Goal: Task Accomplishment & Management: Manage account settings

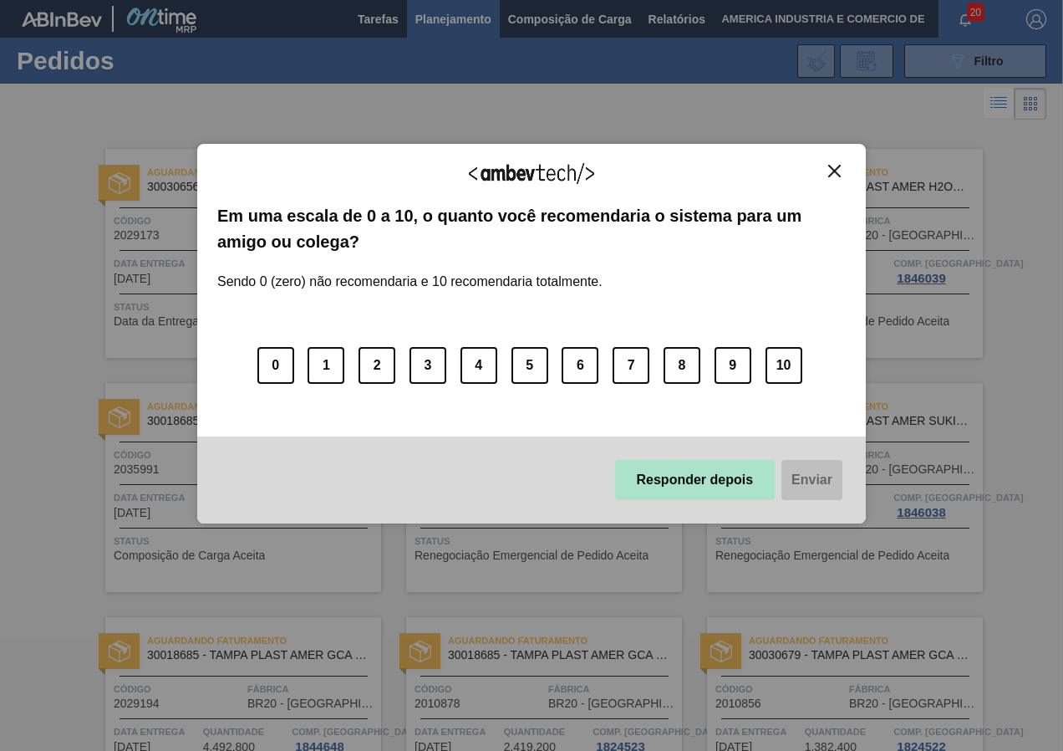
click at [658, 486] on button "Responder depois" at bounding box center [695, 480] width 160 height 40
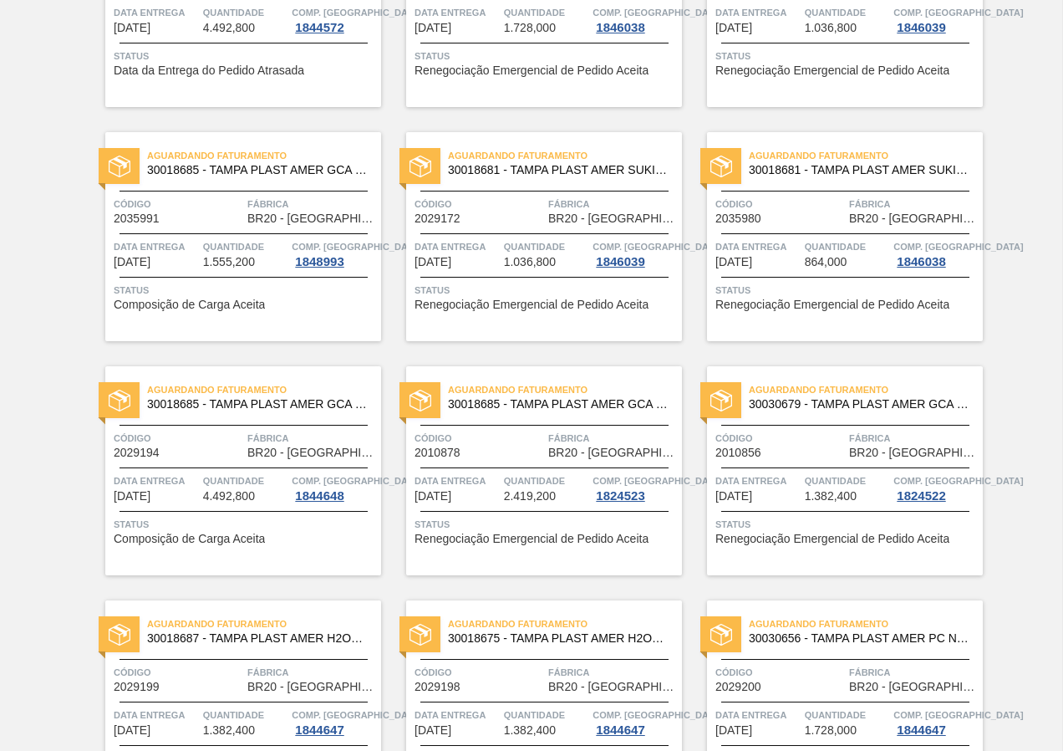
scroll to position [334, 0]
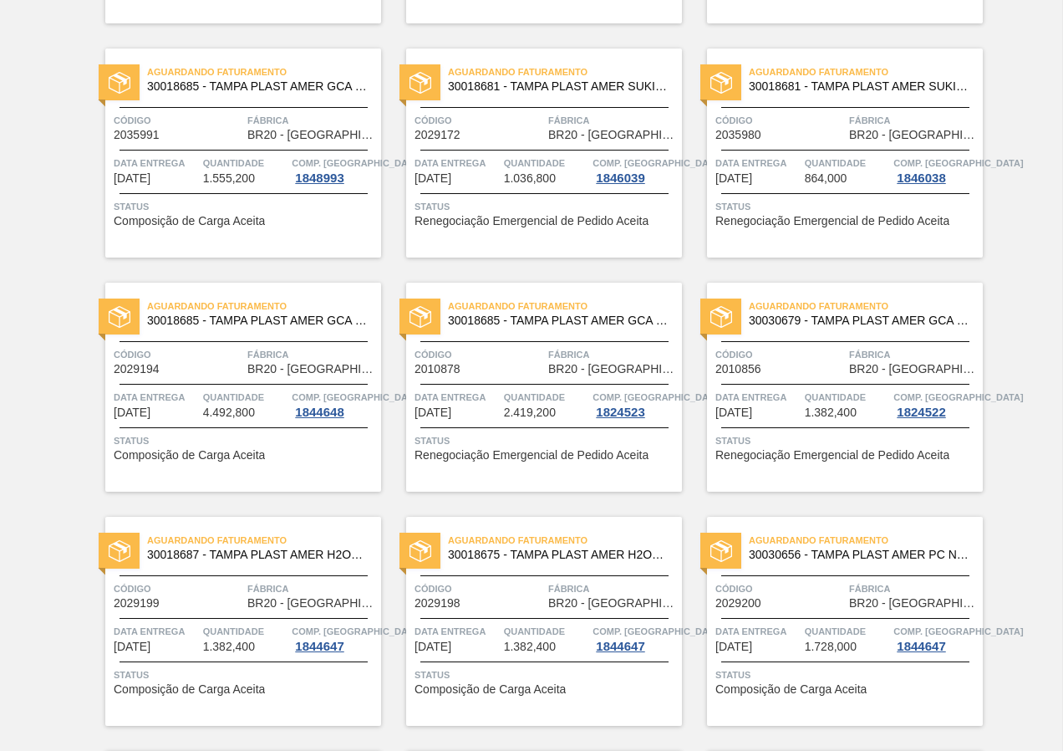
click at [539, 464] on div "Aguardando Faturamento 30018685 - TAMPA PLAST AMER GCA S/LINER Código 2010878 F…" at bounding box center [544, 386] width 276 height 209
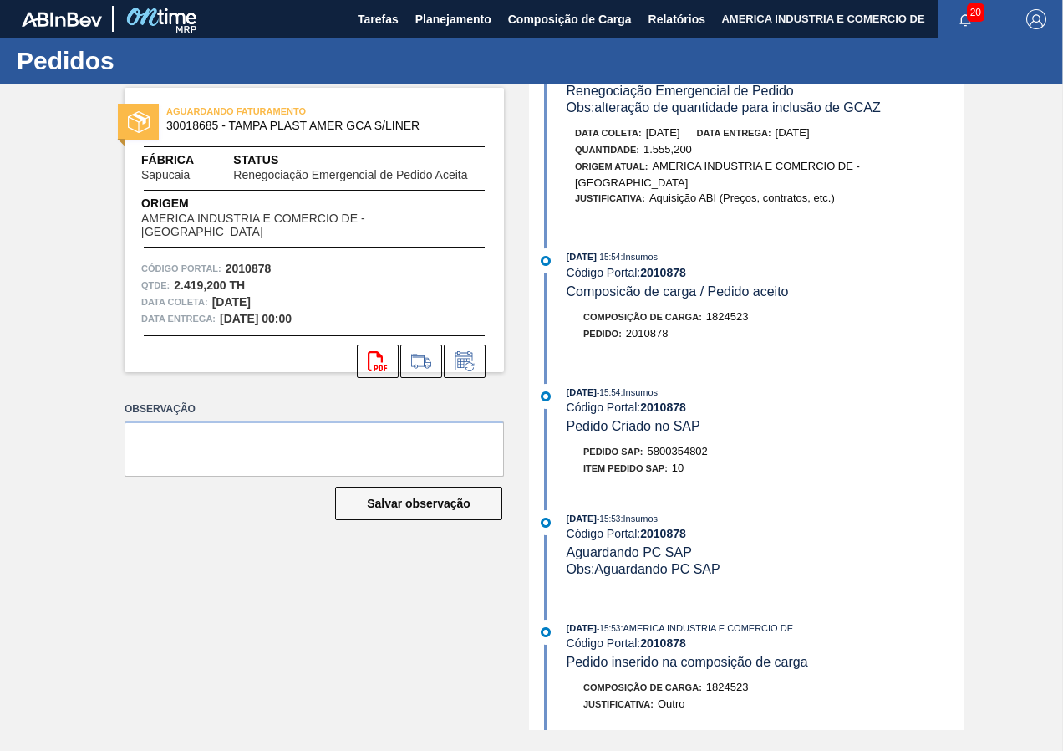
scroll to position [919, 0]
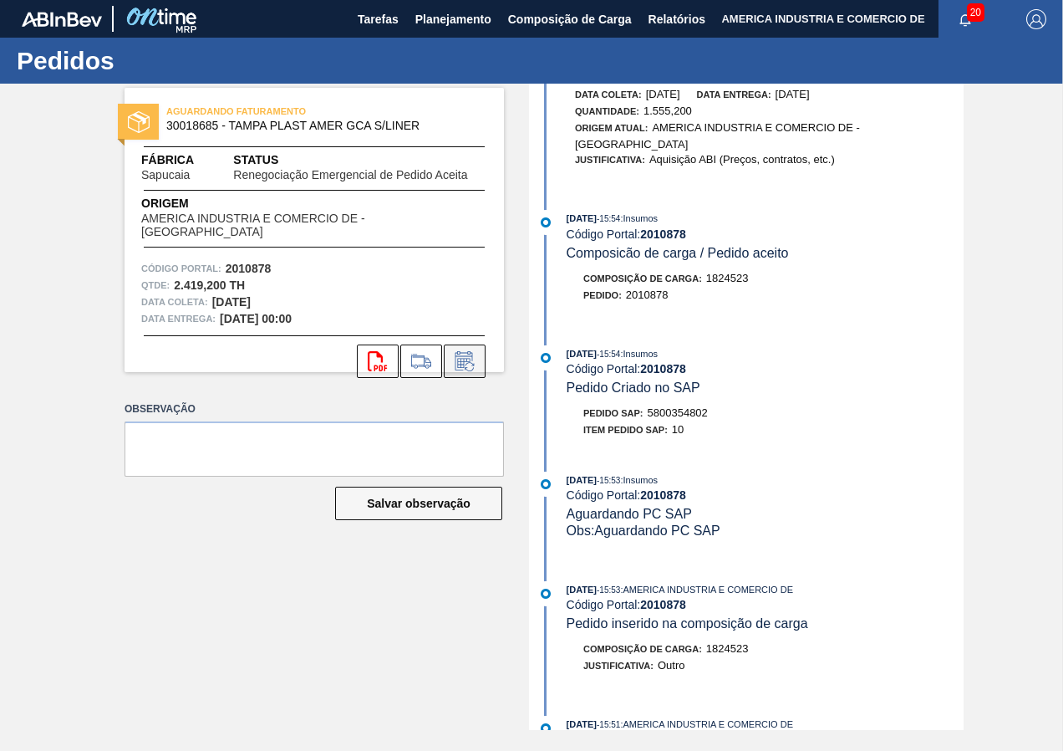
click at [470, 359] on icon at bounding box center [463, 364] width 13 height 10
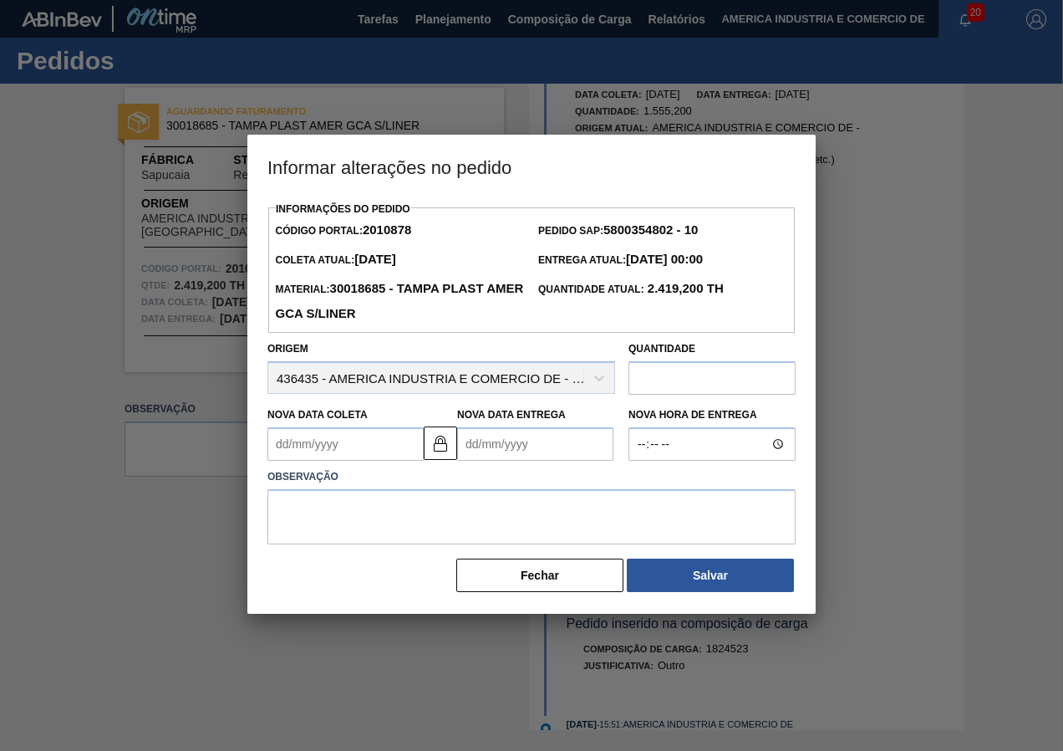
click at [724, 383] on input "text" at bounding box center [711, 377] width 167 height 33
click at [349, 447] on Coleta2010878 "Nova Data Coleta" at bounding box center [345, 443] width 156 height 33
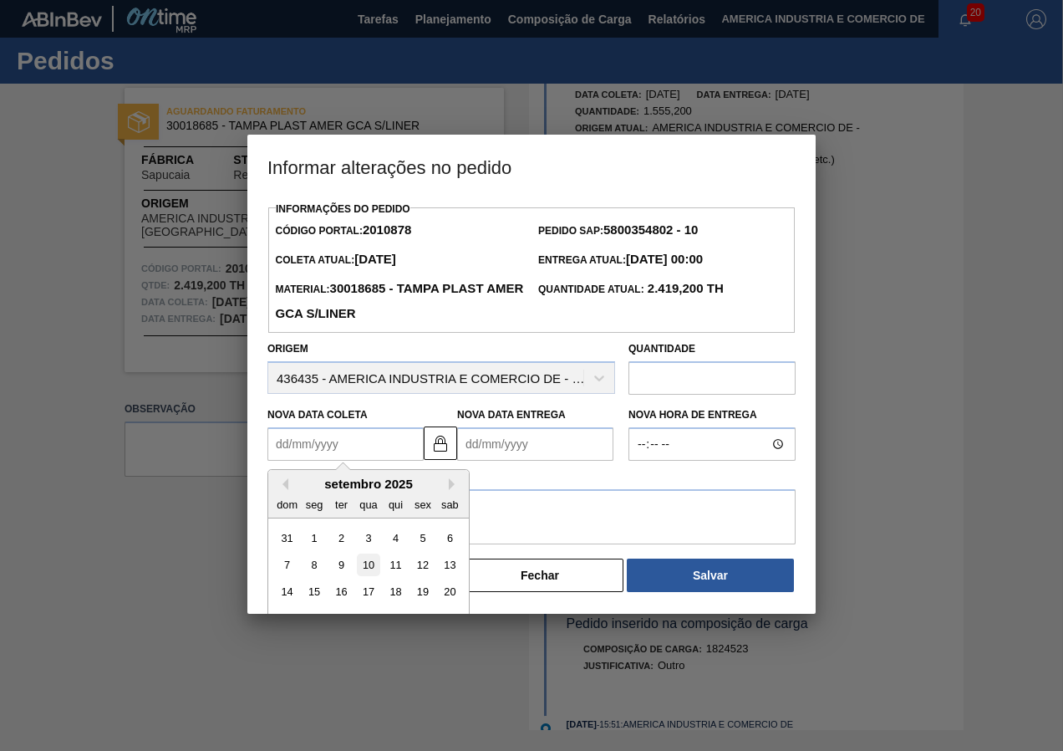
scroll to position [56, 0]
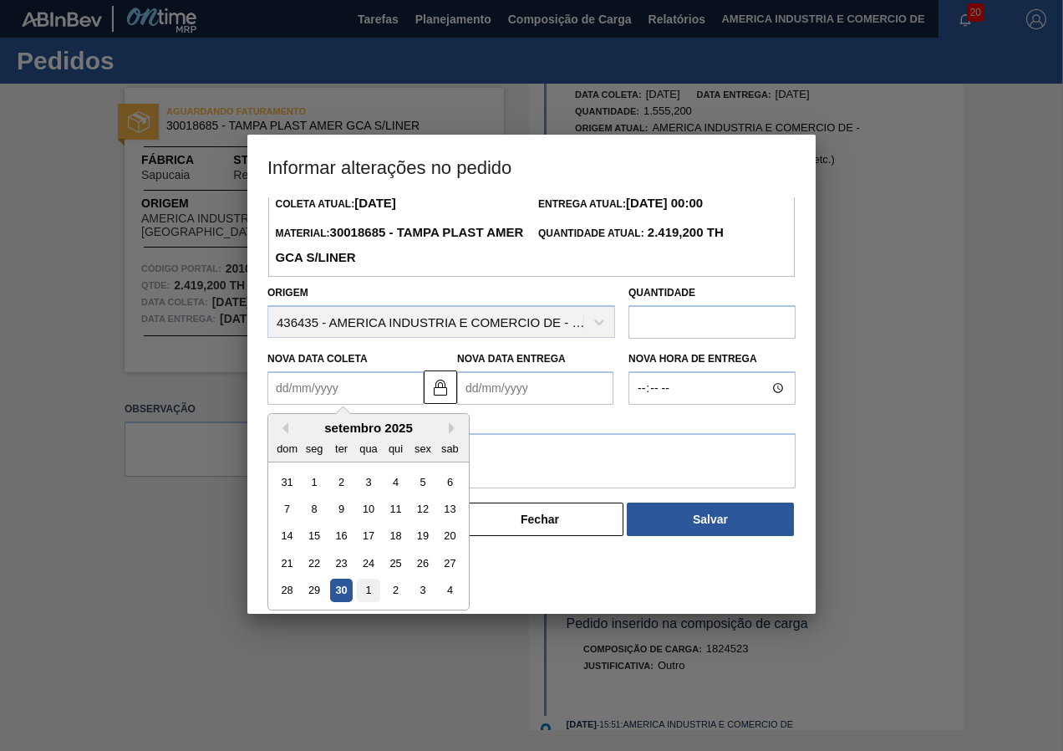
click at [370, 592] on div "1" at bounding box center [368, 590] width 23 height 23
type Coleta2010878 "[DATE]"
type Entrega2010878 "02/10/2025"
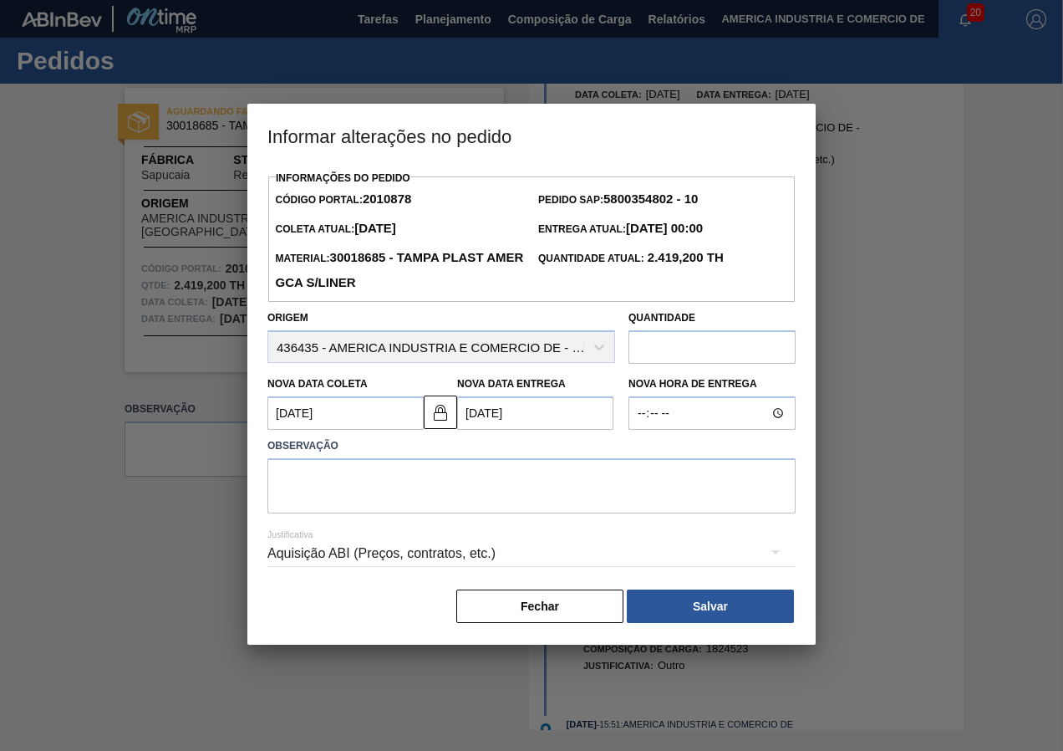
scroll to position [0, 0]
click at [466, 483] on textarea at bounding box center [531, 485] width 528 height 55
type textarea "nova data"
click at [719, 354] on input "text" at bounding box center [711, 346] width 167 height 33
type input "1.728,00"
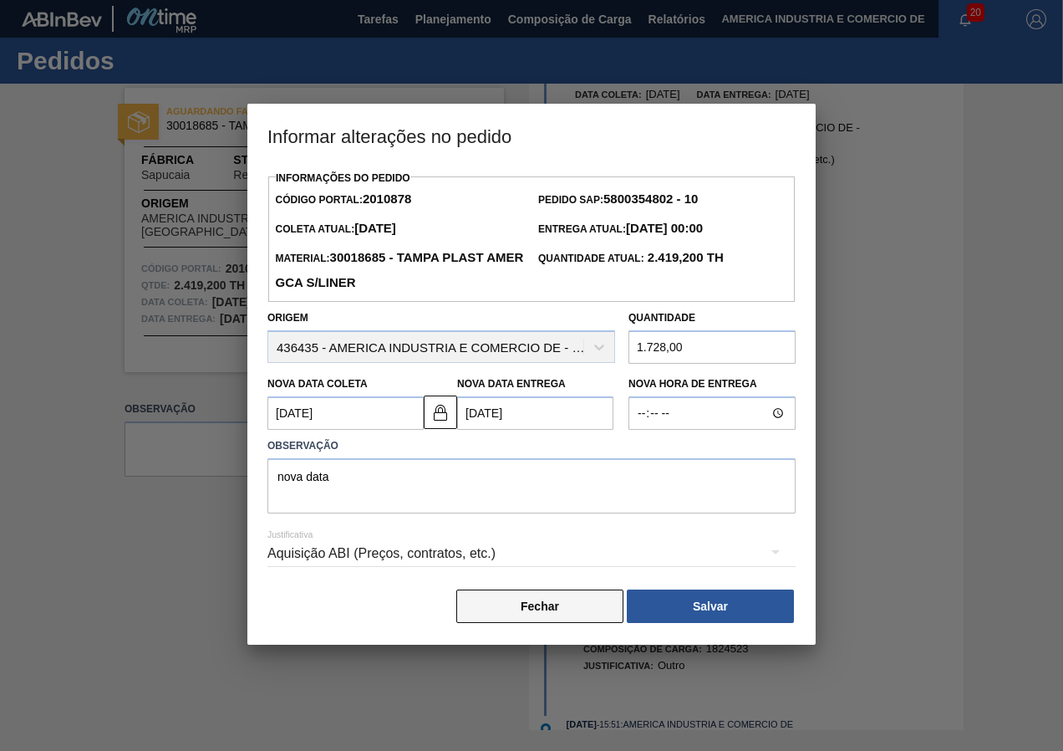
click at [542, 608] on button "Fechar" at bounding box center [539, 605] width 167 height 33
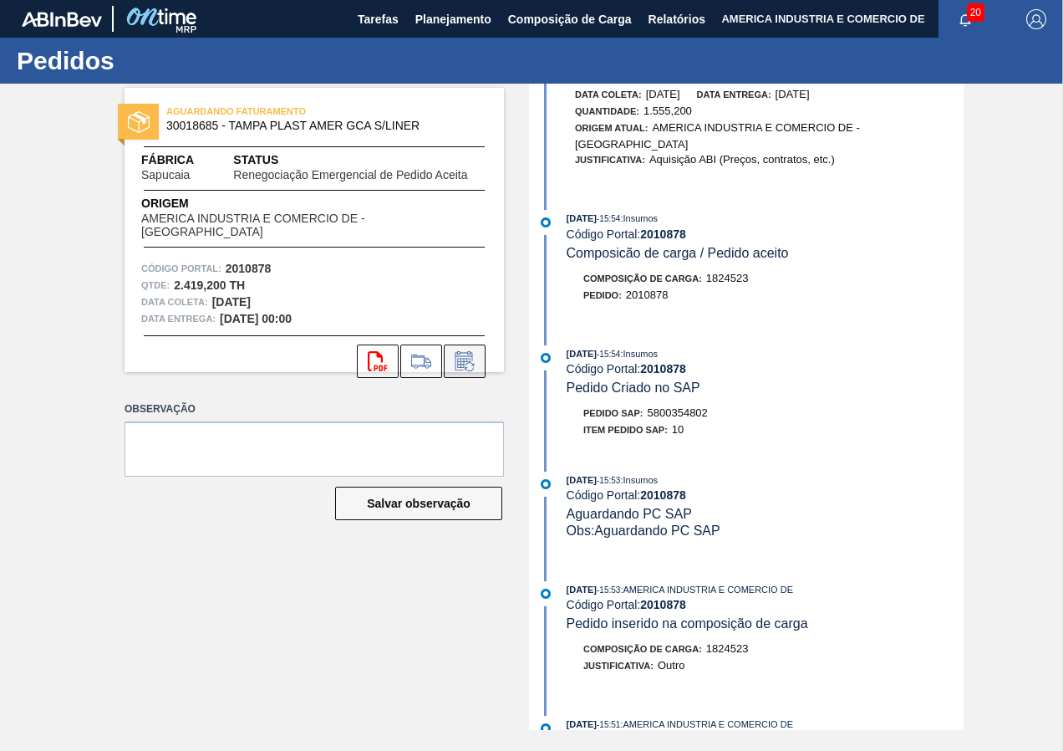
click at [468, 351] on icon at bounding box center [464, 361] width 27 height 20
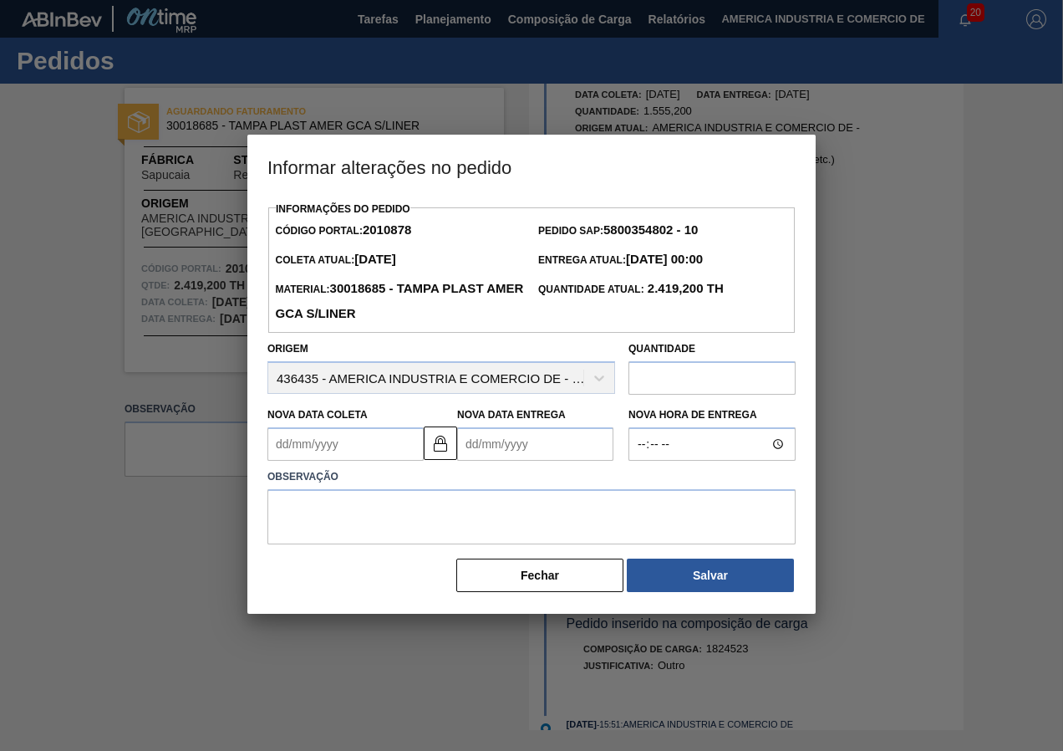
click at [352, 458] on Coleta2010878 "Nova Data Coleta" at bounding box center [345, 443] width 156 height 33
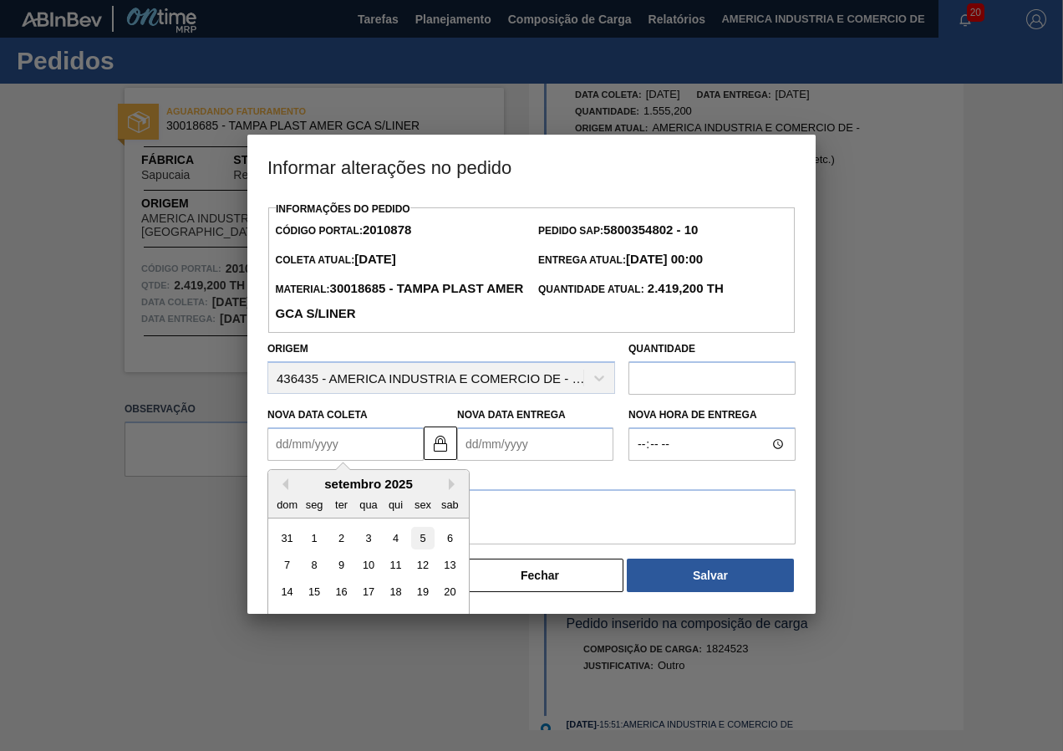
scroll to position [56, 0]
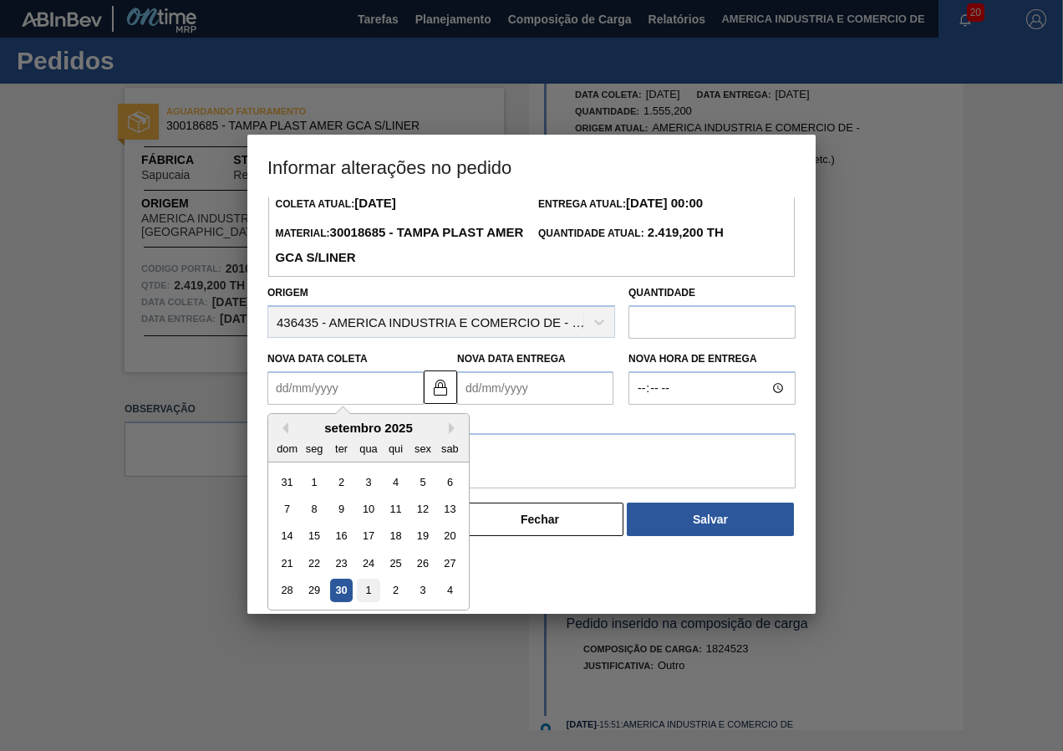
click at [365, 596] on div "1" at bounding box center [368, 590] width 23 height 23
type Coleta2010878 "[DATE]"
type Entrega2010878 "02/10/2025"
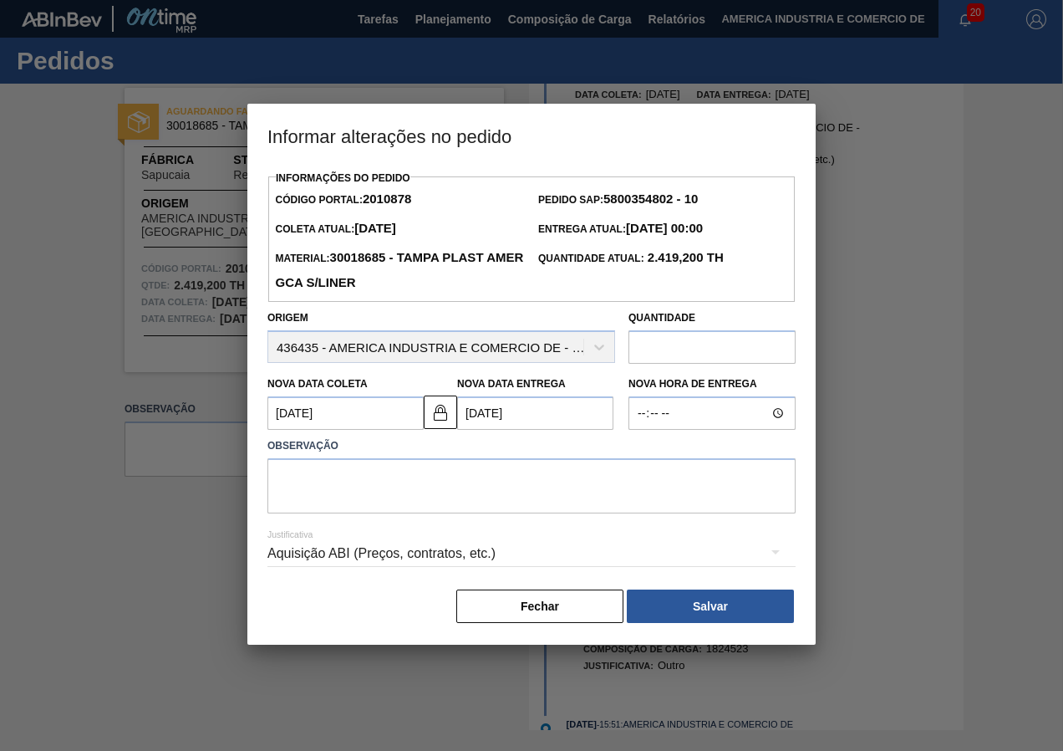
scroll to position [0, 0]
click at [517, 493] on textarea at bounding box center [531, 485] width 528 height 55
click at [663, 360] on input "text" at bounding box center [711, 346] width 167 height 33
type input "1.728,00"
click at [485, 506] on textarea at bounding box center [531, 485] width 528 height 55
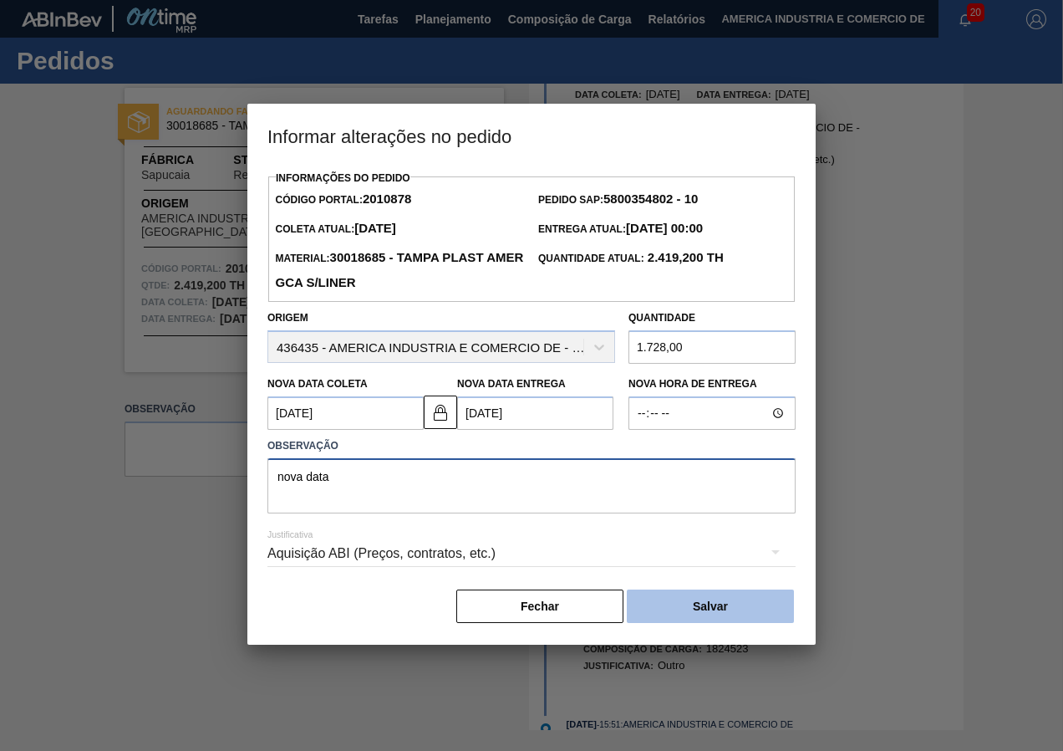
type textarea "nova data"
click at [700, 614] on button "Salvar" at bounding box center [710, 605] width 167 height 33
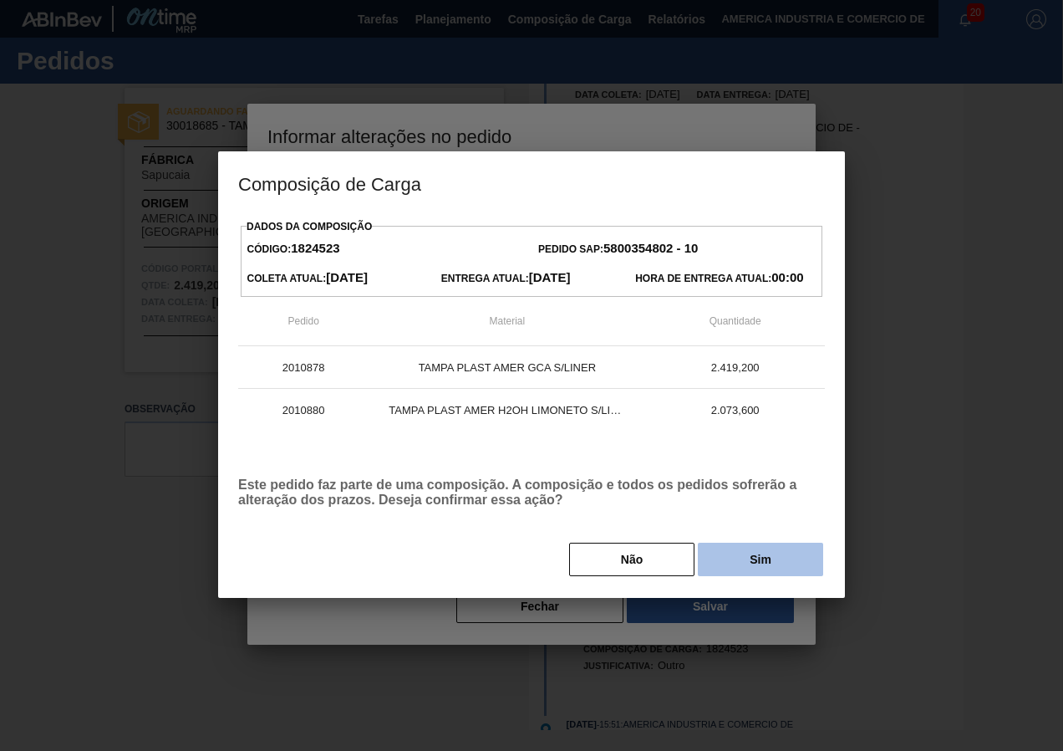
click at [786, 557] on button "Sim" at bounding box center [760, 558] width 125 height 33
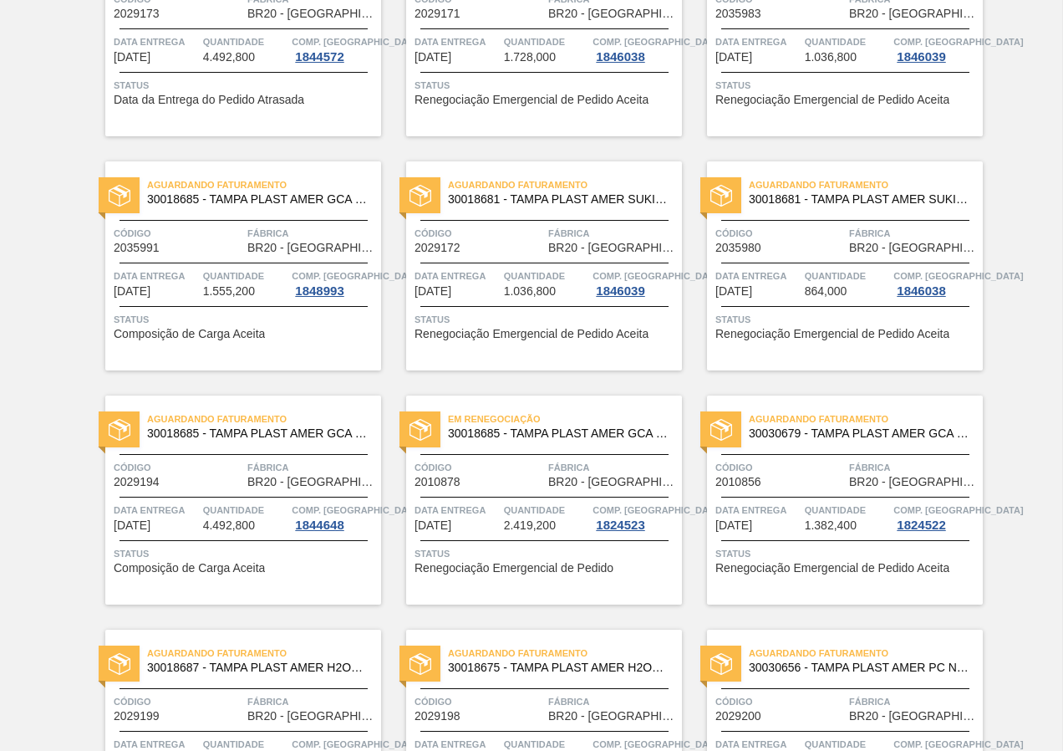
scroll to position [251, 0]
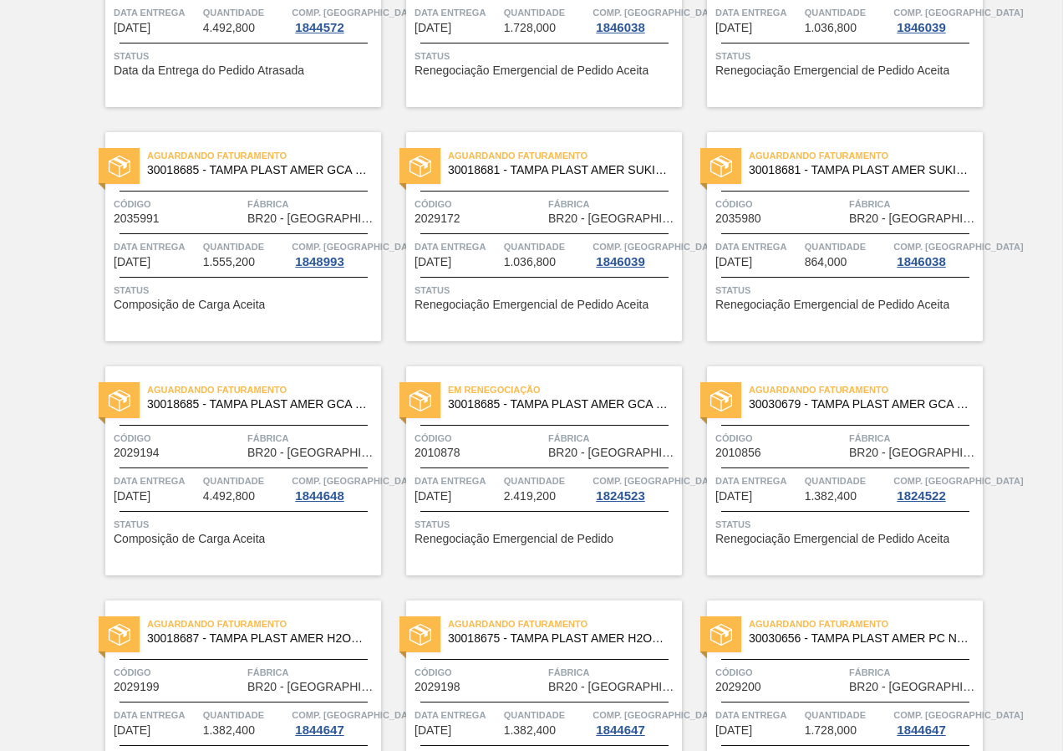
click at [854, 548] on div "Aguardando Faturamento 30030679 - TAMPA PLAST AMER GCA ZERO NIV24 Código 201085…" at bounding box center [845, 470] width 276 height 209
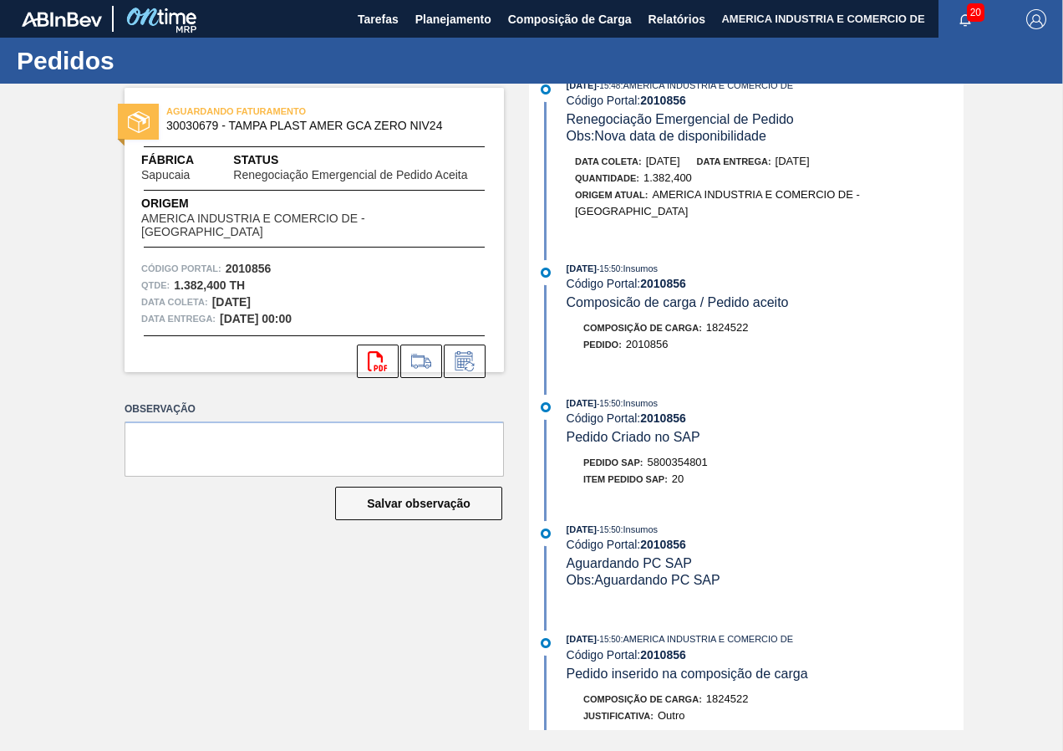
scroll to position [1086, 0]
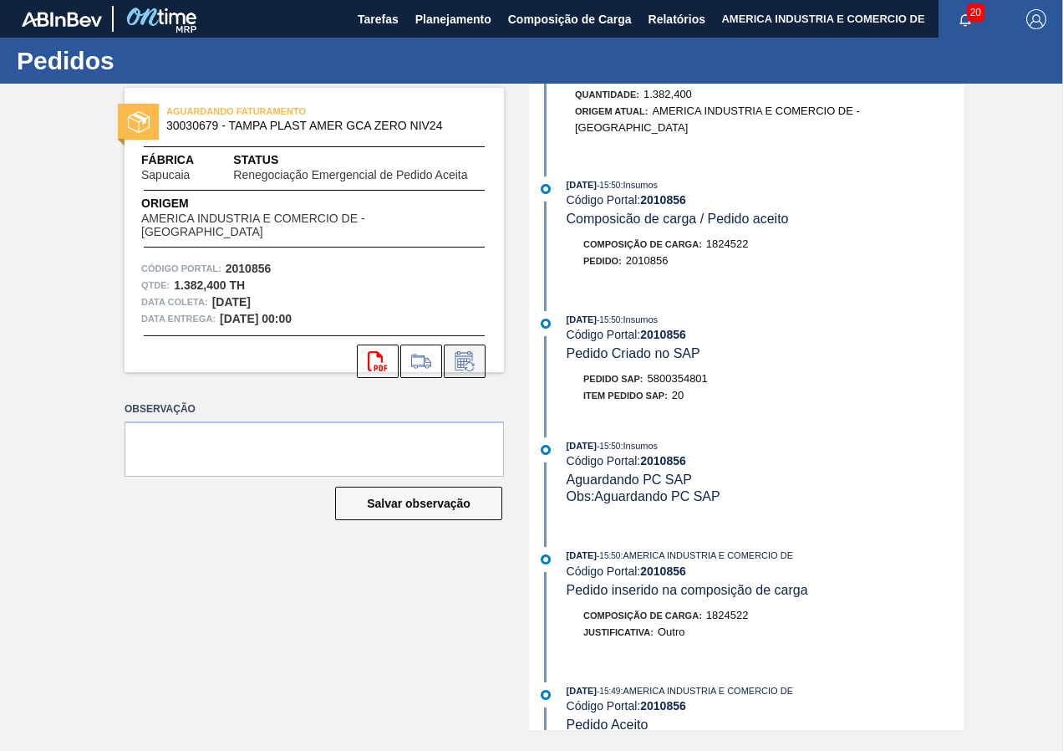
click at [460, 359] on icon at bounding box center [463, 364] width 13 height 10
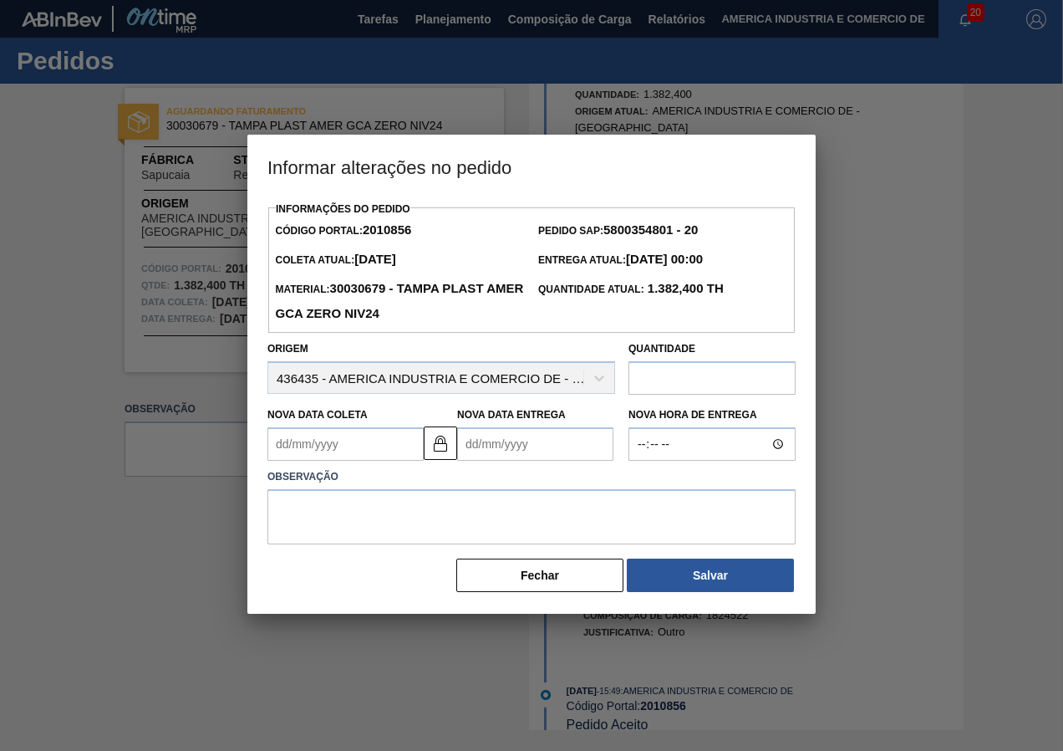
click at [373, 457] on Coleta2010856 "Nova Data Coleta" at bounding box center [345, 443] width 156 height 33
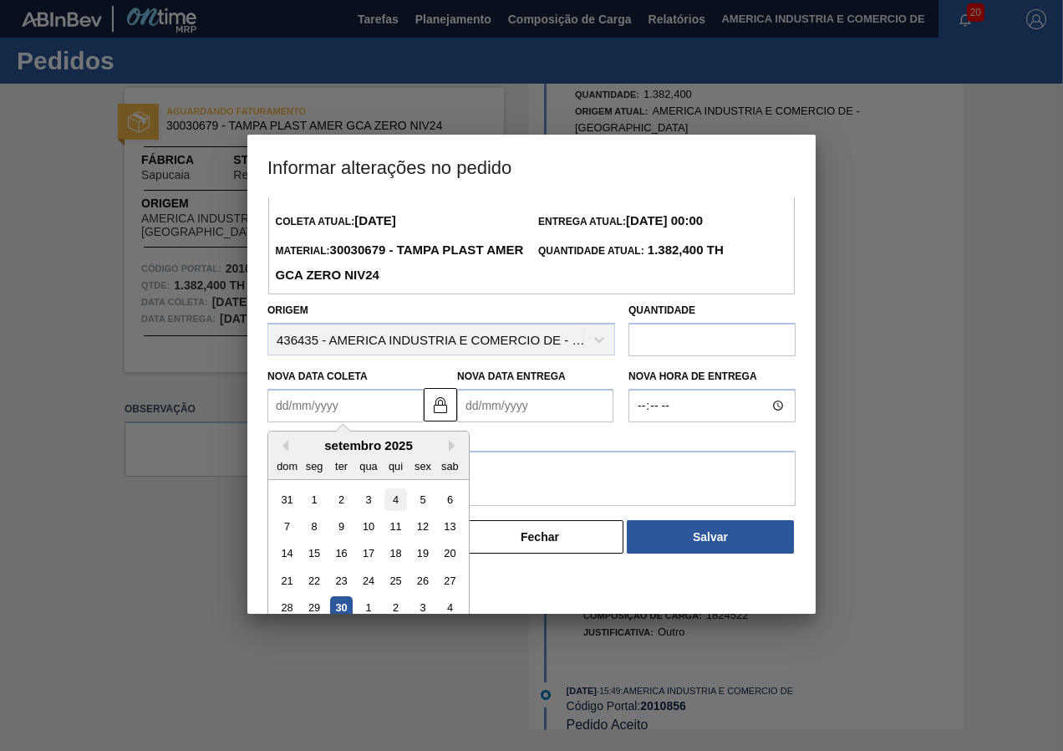
scroll to position [56, 0]
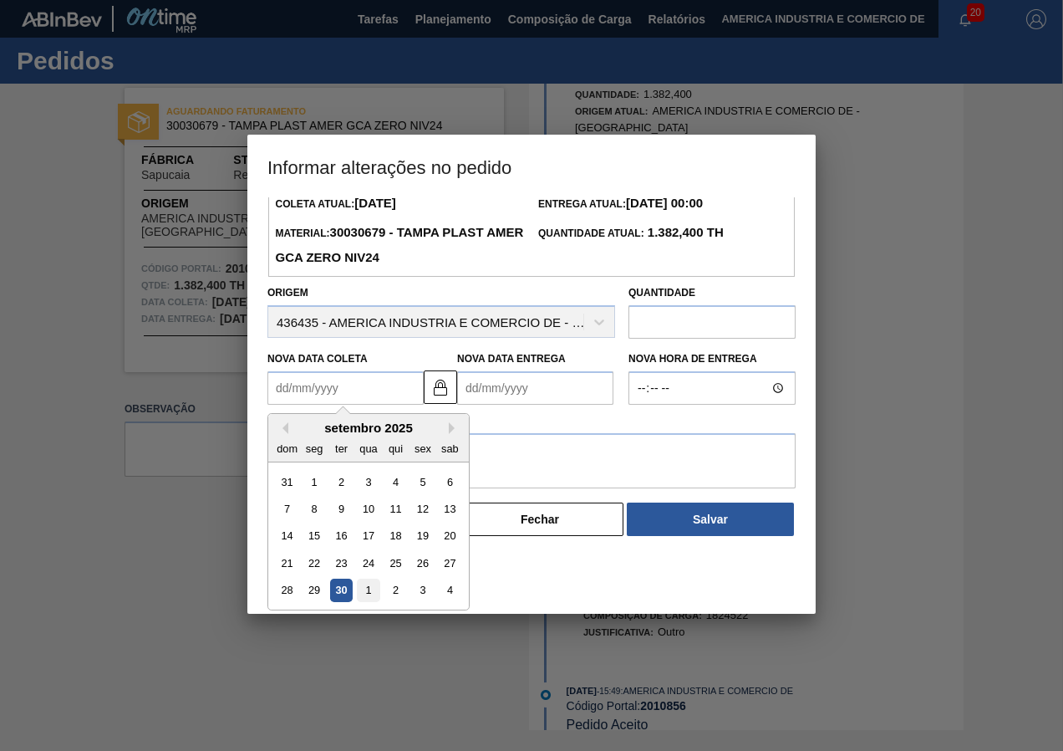
click at [367, 589] on div "1" at bounding box center [368, 590] width 23 height 23
type Coleta2010856 "[DATE]"
type Entrega2010856 "02/10/2025"
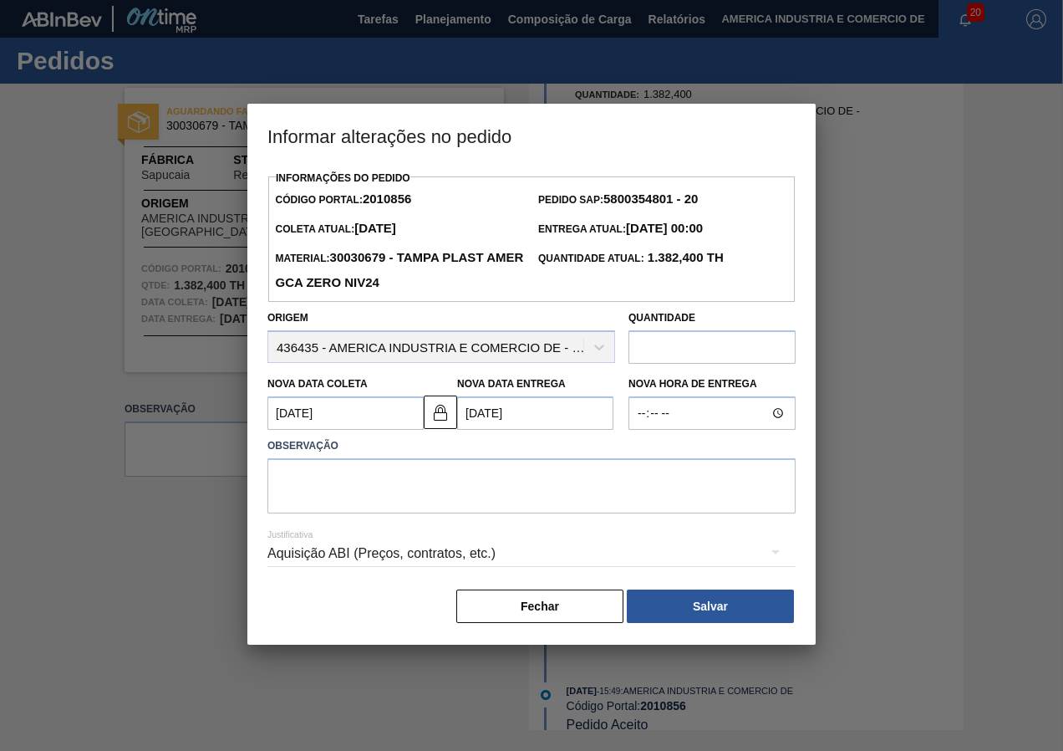
scroll to position [0, 0]
click at [471, 486] on textarea at bounding box center [531, 485] width 528 height 55
type textarea "nova data"
click at [662, 351] on input "text" at bounding box center [711, 346] width 167 height 33
click at [504, 601] on button "Fechar" at bounding box center [539, 605] width 167 height 33
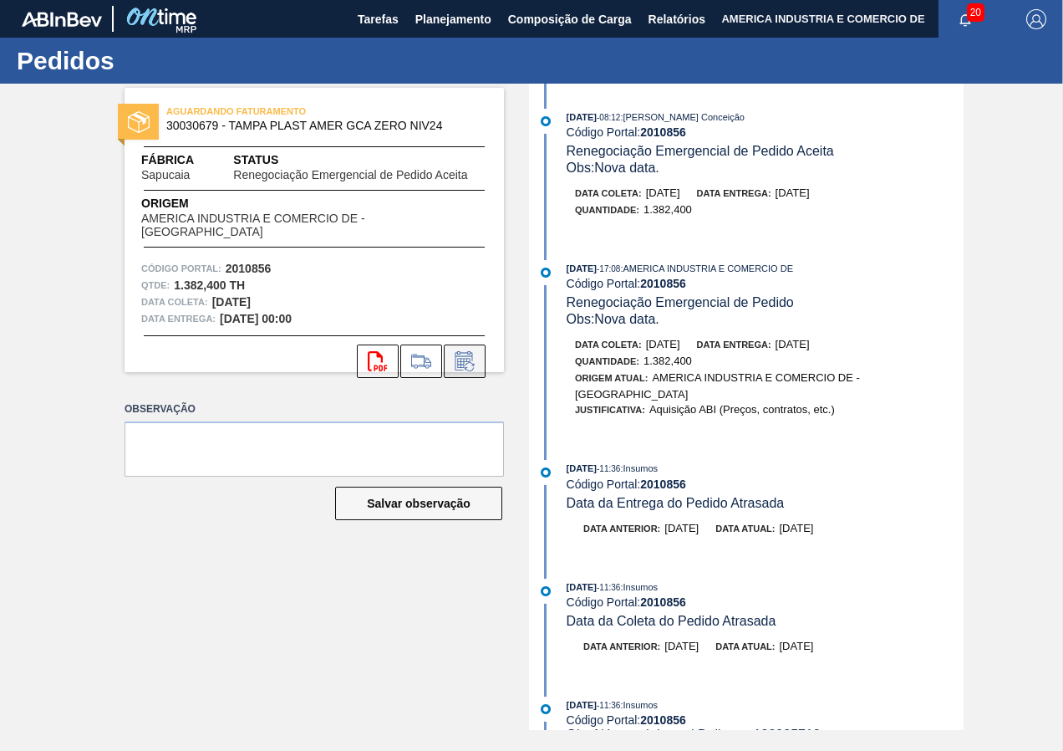
click at [466, 351] on icon at bounding box center [464, 361] width 27 height 20
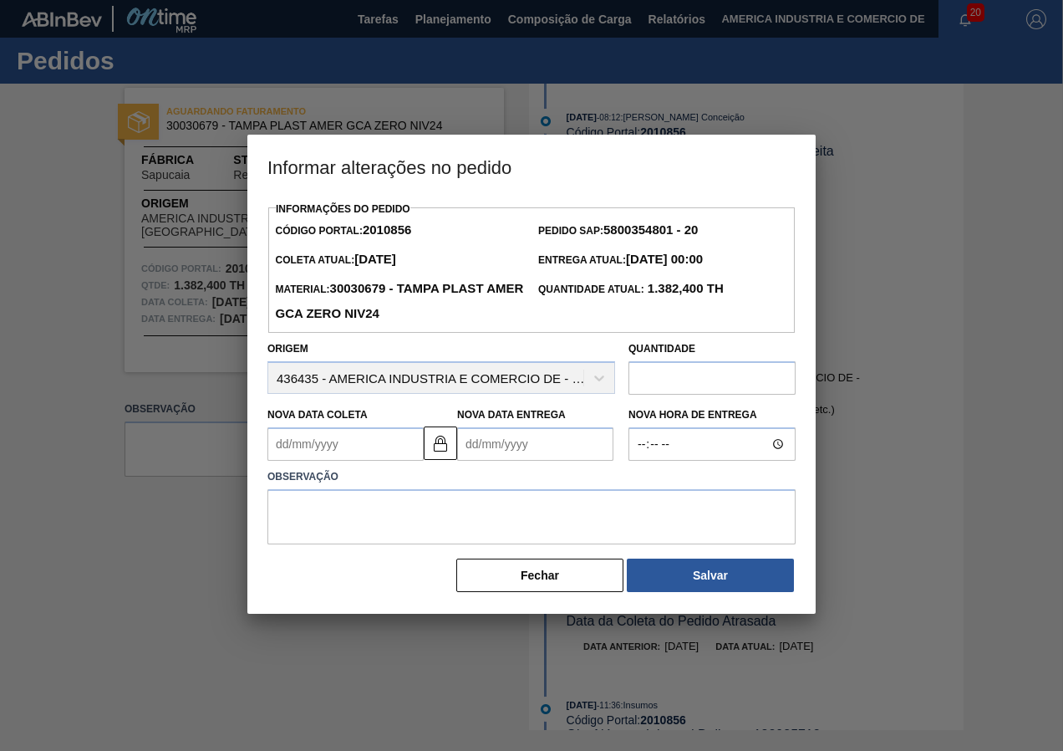
click at [341, 444] on Coleta2010856 "Nova Data Coleta" at bounding box center [345, 443] width 156 height 33
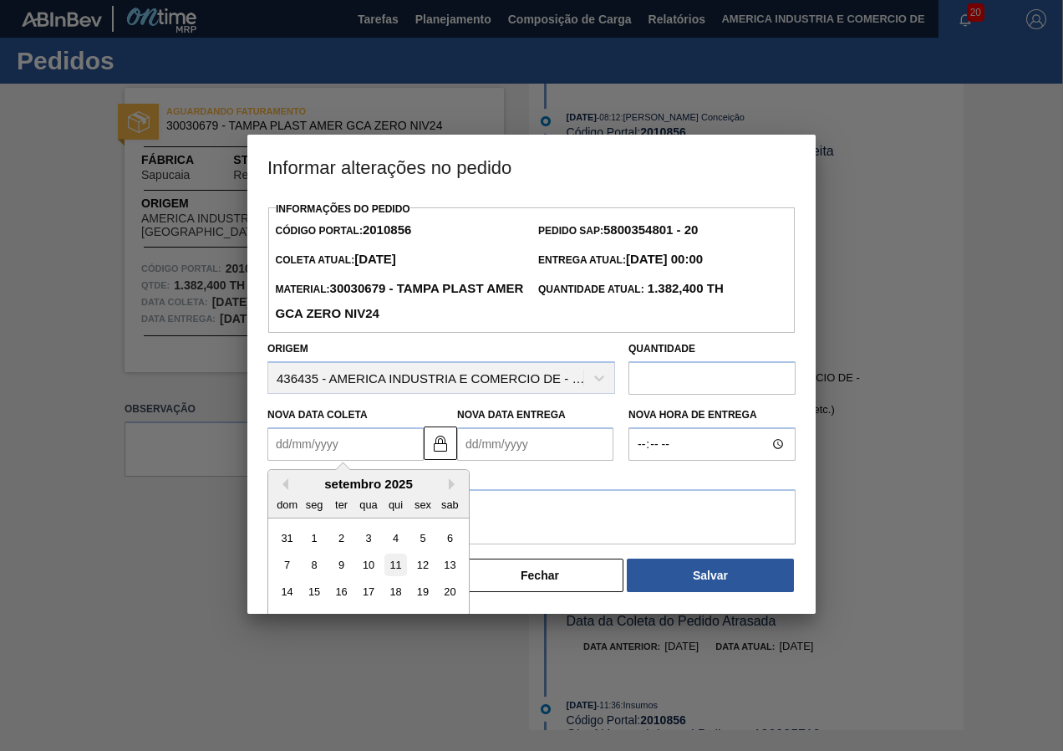
scroll to position [56, 0]
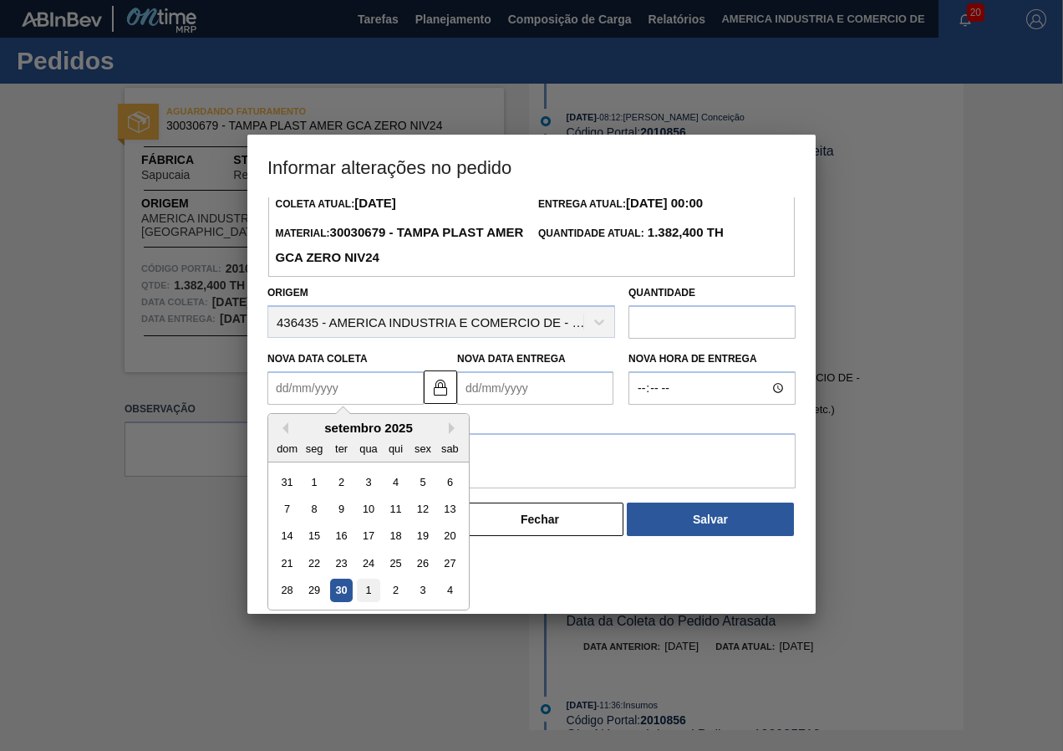
click at [372, 593] on div "1" at bounding box center [368, 590] width 23 height 23
type Coleta2010856 "[DATE]"
type Entrega2010856 "02/10/2025"
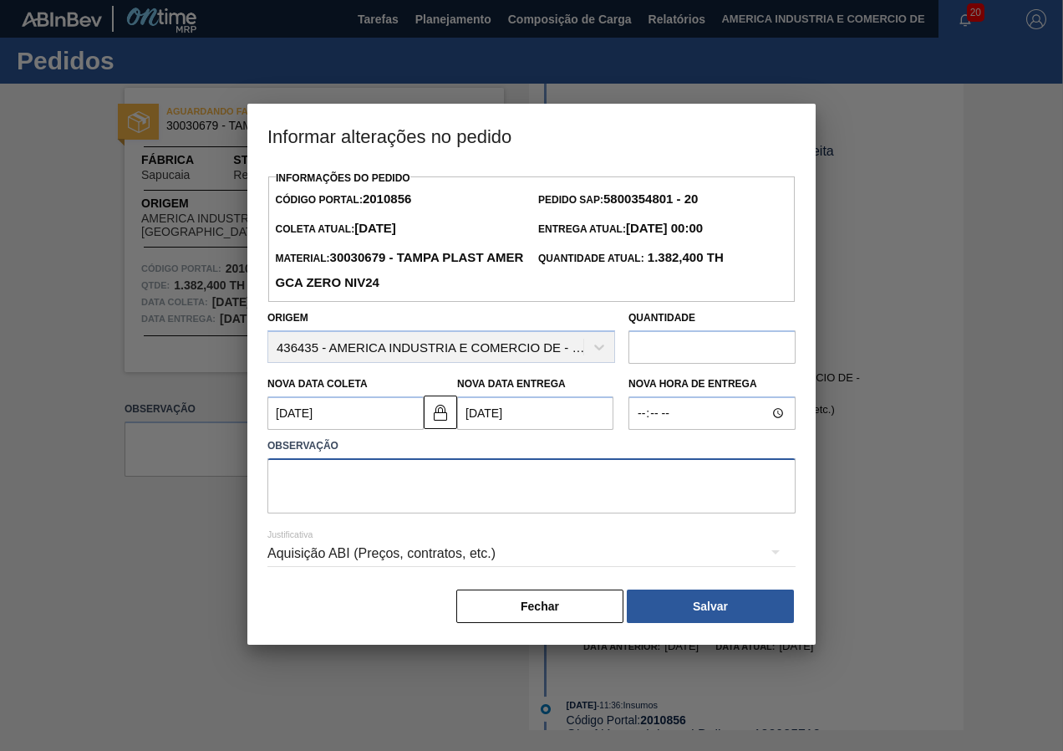
click at [537, 491] on textarea at bounding box center [531, 485] width 528 height 55
type textarea "nova data"
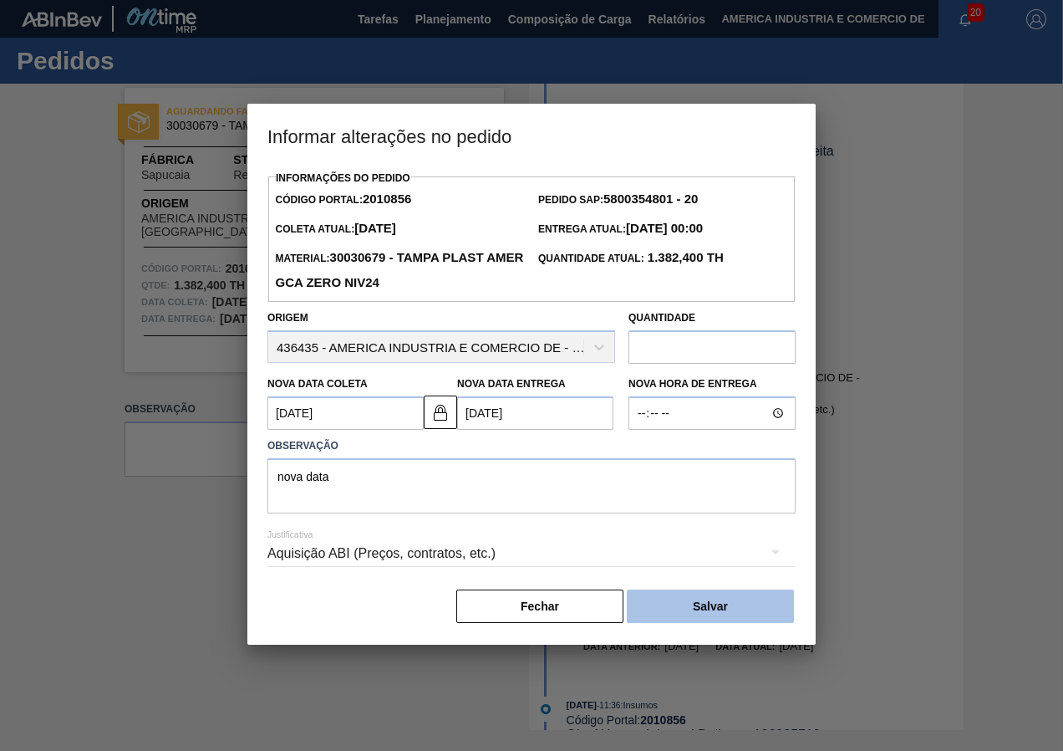
click at [703, 606] on button "Salvar" at bounding box center [710, 605] width 167 height 33
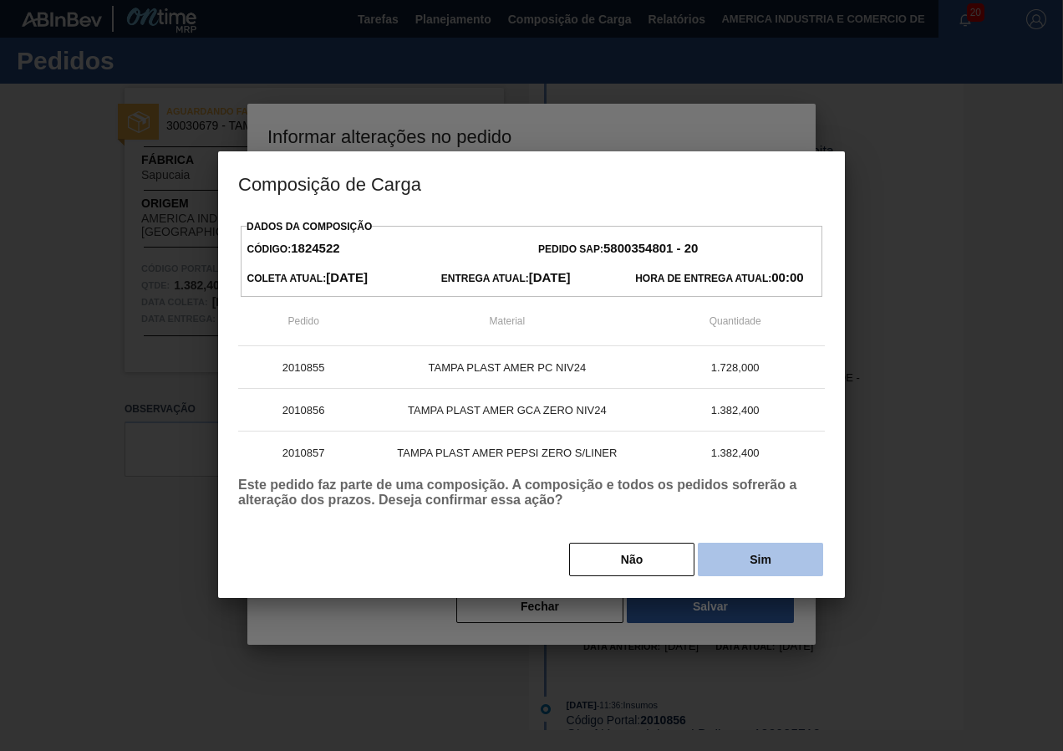
click at [791, 554] on button "Sim" at bounding box center [760, 558] width 125 height 33
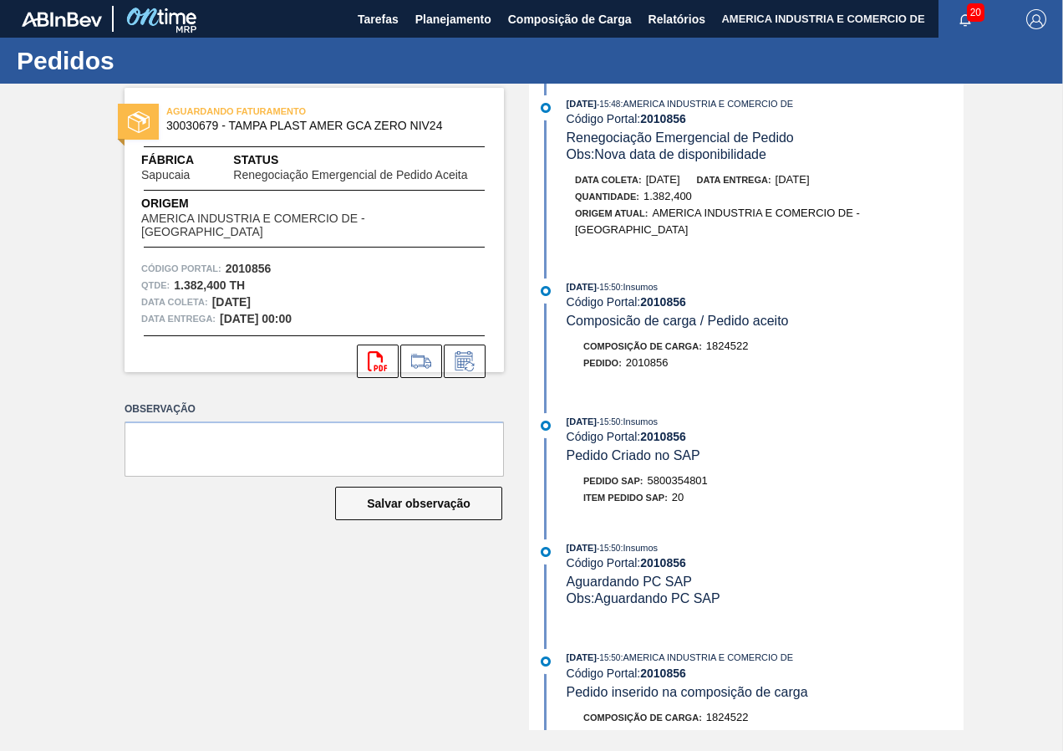
scroll to position [1003, 0]
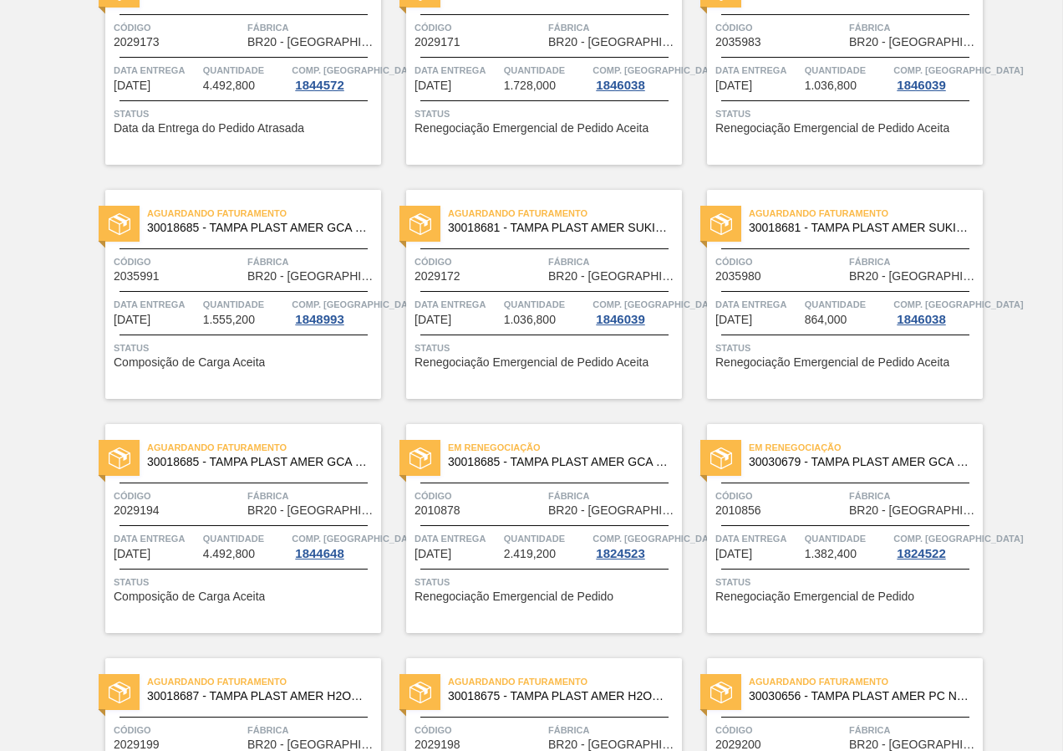
scroll to position [167, 0]
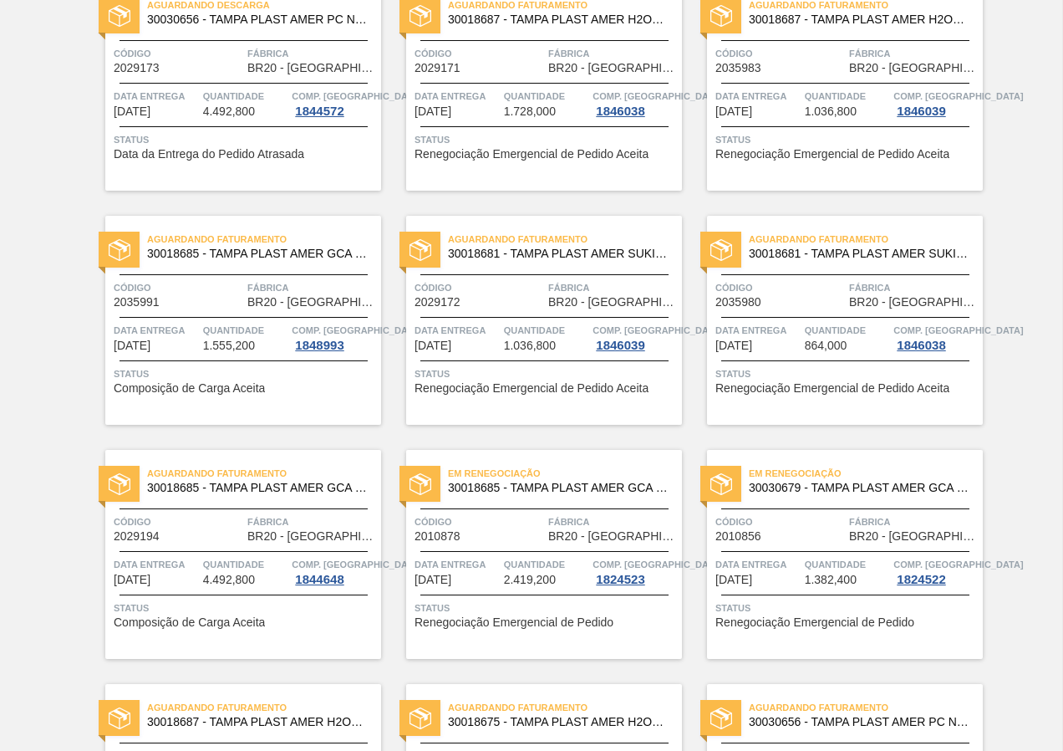
click at [206, 369] on span "Status" at bounding box center [245, 373] width 263 height 17
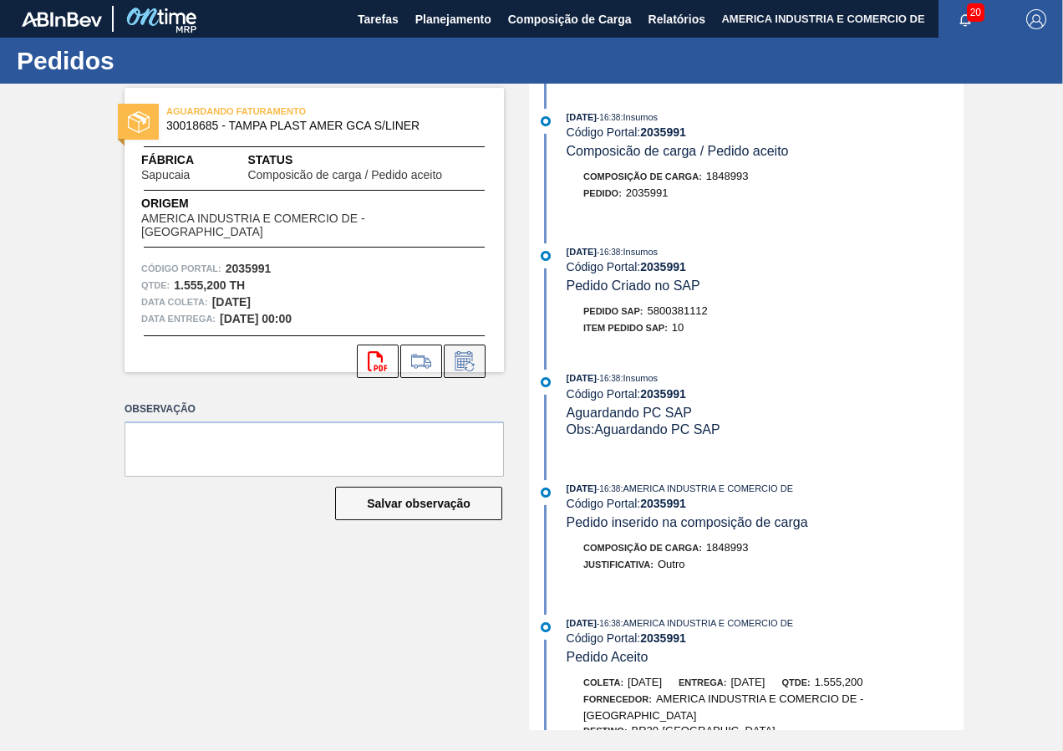
click at [464, 351] on icon at bounding box center [464, 360] width 18 height 19
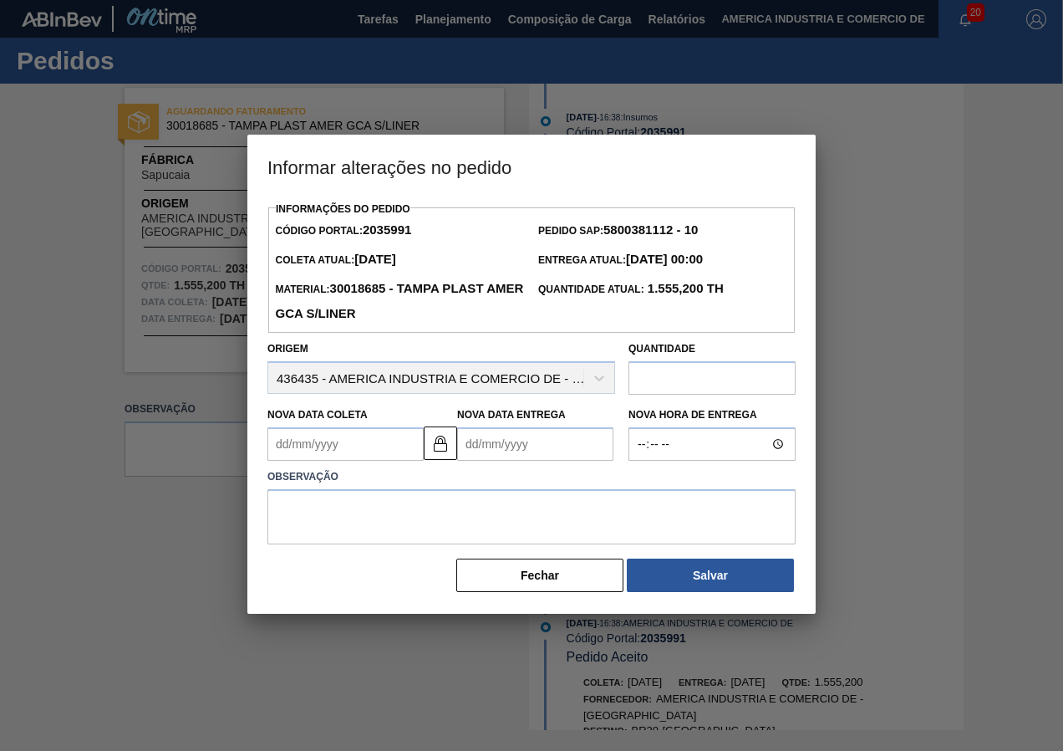
click at [357, 457] on Coleta2035991 "Nova Data Coleta" at bounding box center [345, 443] width 156 height 33
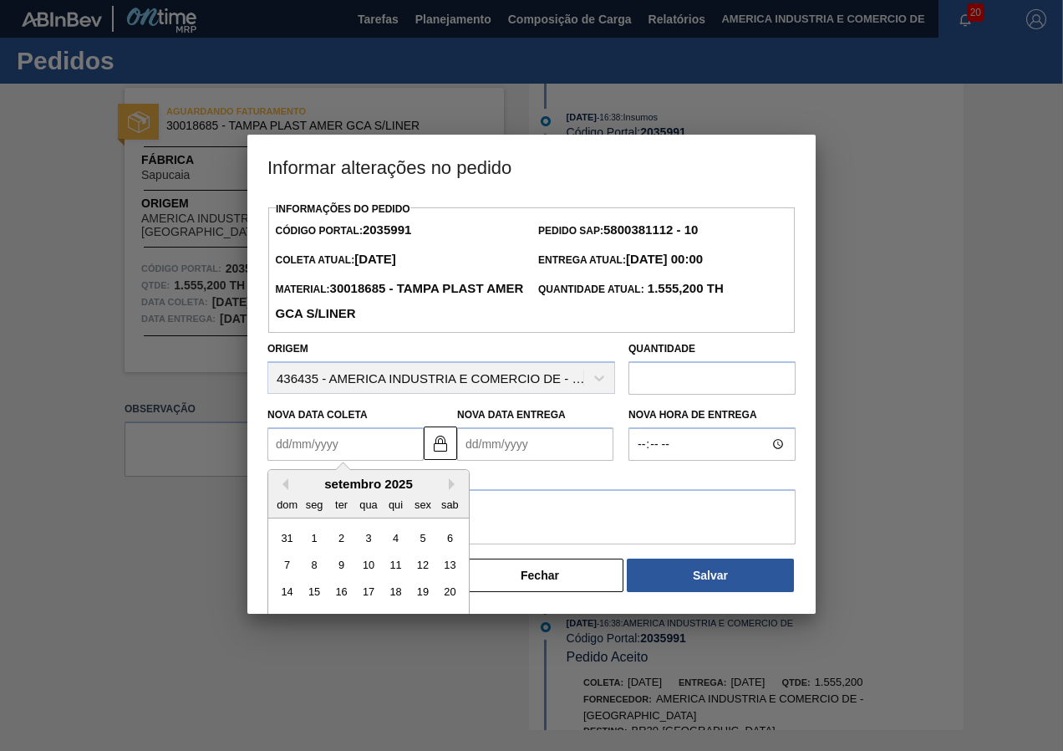
scroll to position [56, 0]
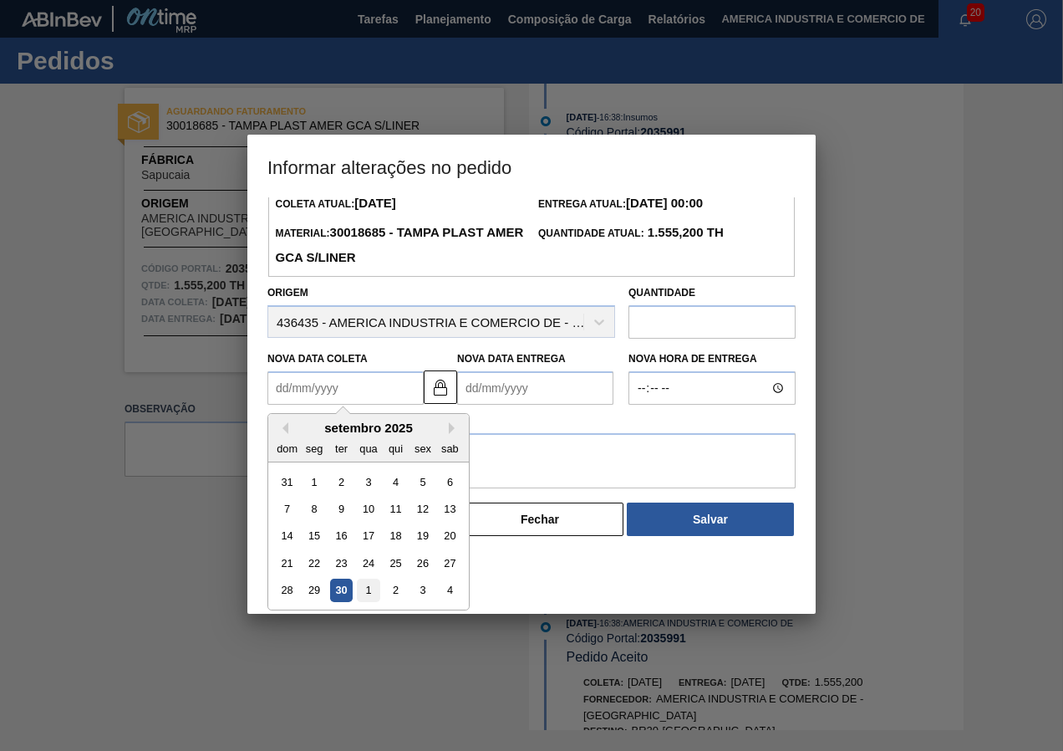
click at [366, 589] on div "1" at bounding box center [368, 590] width 23 height 23
type Coleta2035991 "[DATE]"
type Entrega2035991 "02/10/2025"
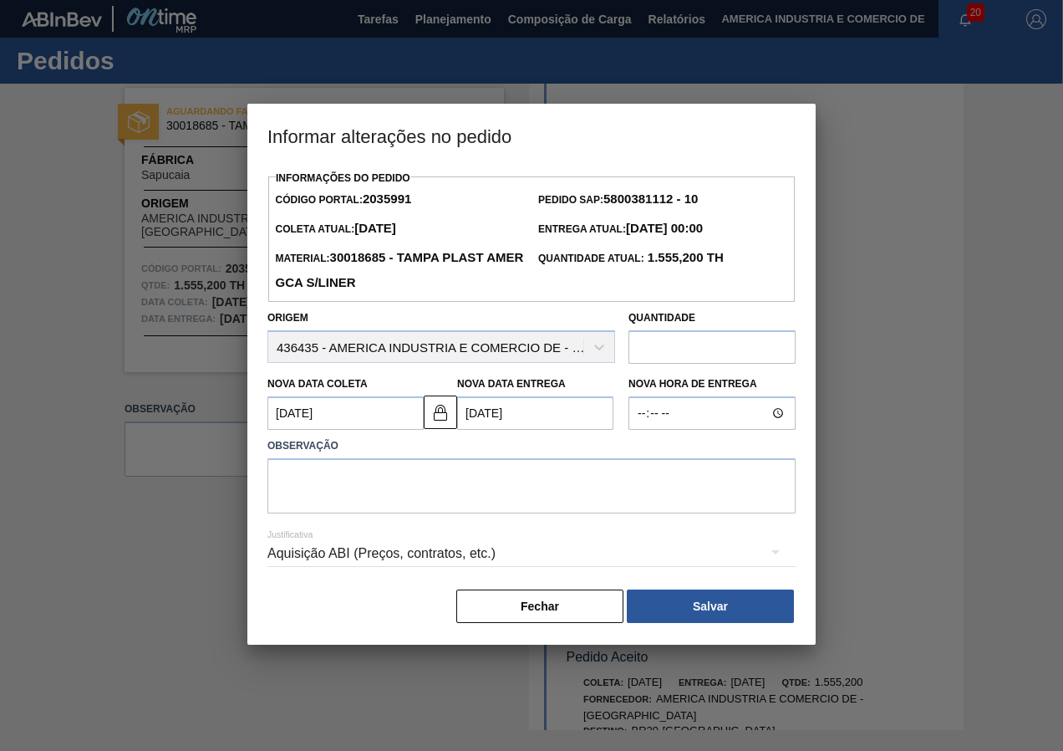
scroll to position [0, 0]
click at [498, 483] on textarea at bounding box center [531, 485] width 528 height 55
click at [498, 485] on textarea "nova data" at bounding box center [531, 485] width 528 height 55
type textarea "nova data"
click at [695, 359] on input "text" at bounding box center [711, 346] width 167 height 33
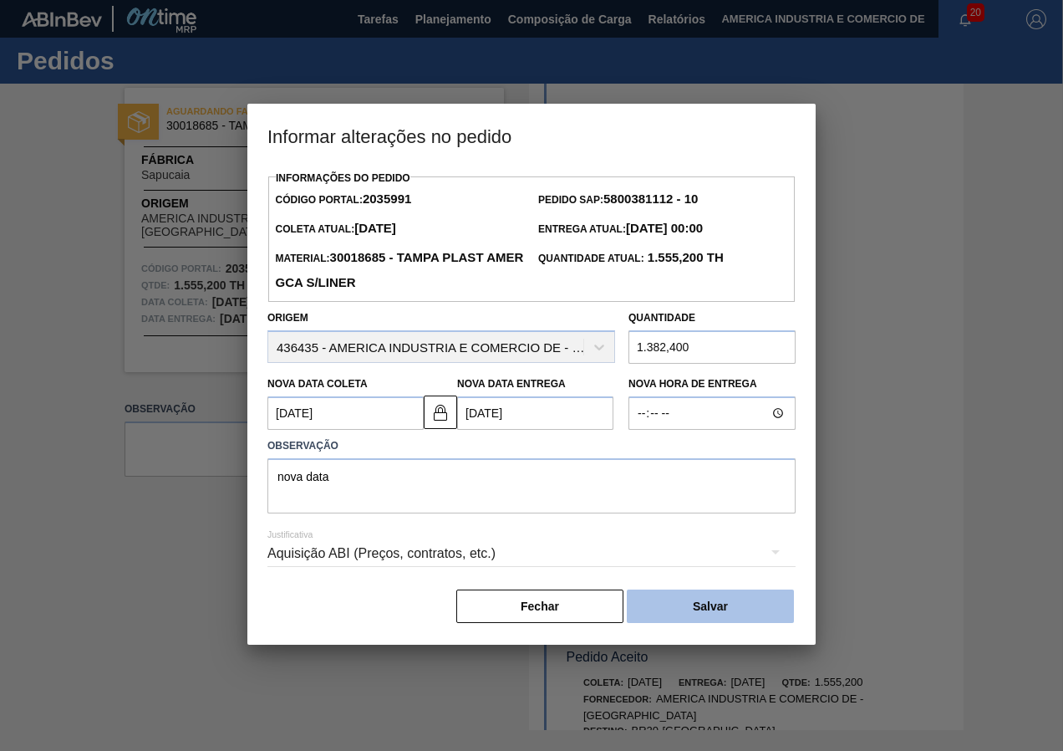
type input "1.382,400"
click at [685, 610] on button "Salvar" at bounding box center [710, 605] width 167 height 33
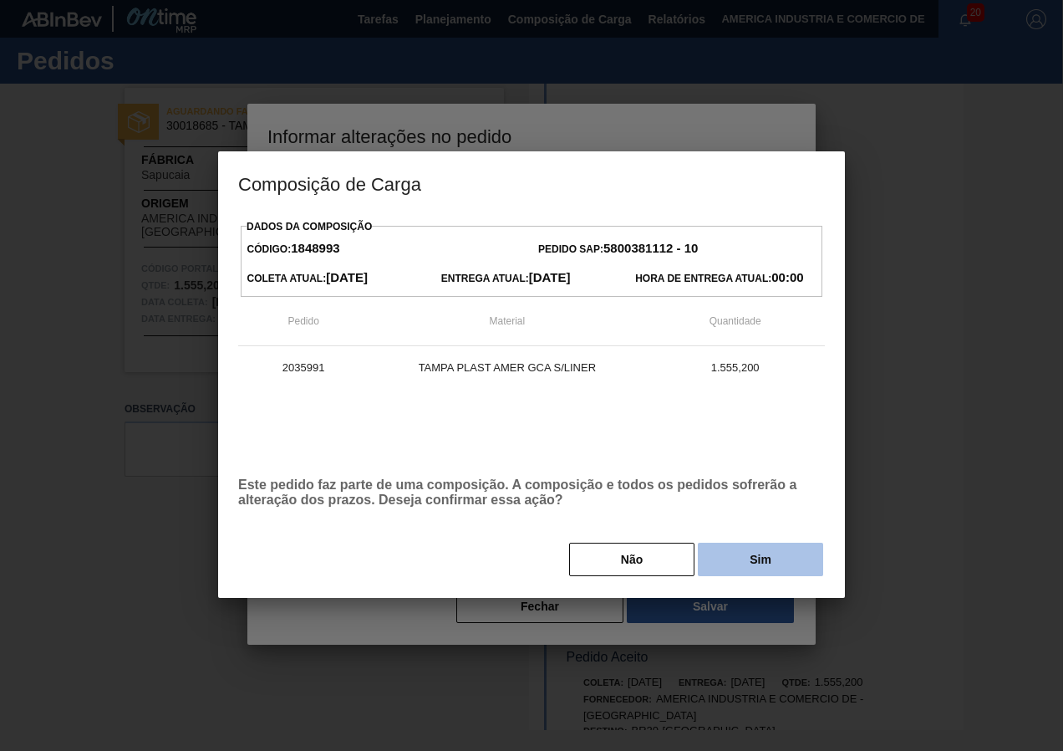
click at [745, 558] on button "Sim" at bounding box center [760, 558] width 125 height 33
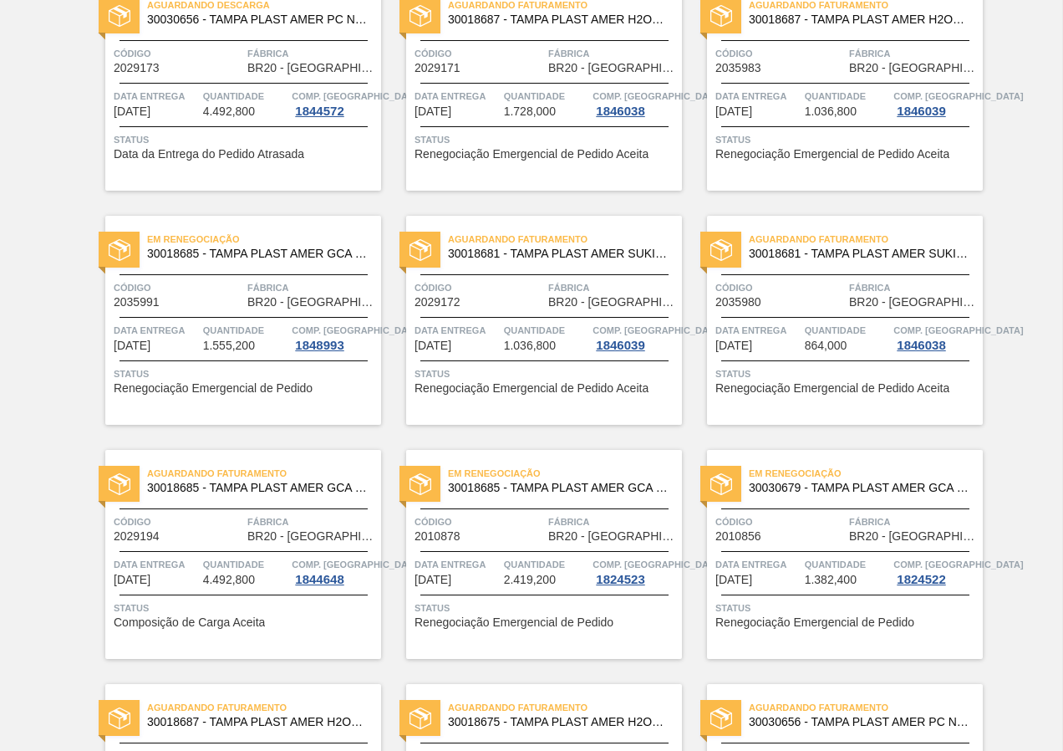
scroll to position [251, 0]
